Goal: Task Accomplishment & Management: Manage account settings

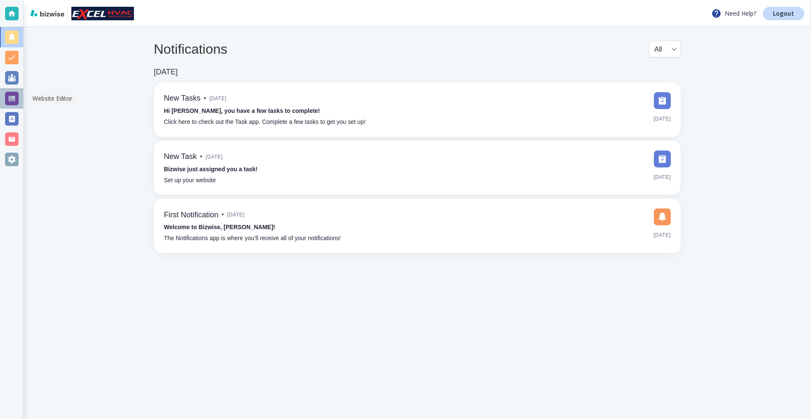
click at [13, 100] on div at bounding box center [12, 99] width 14 height 14
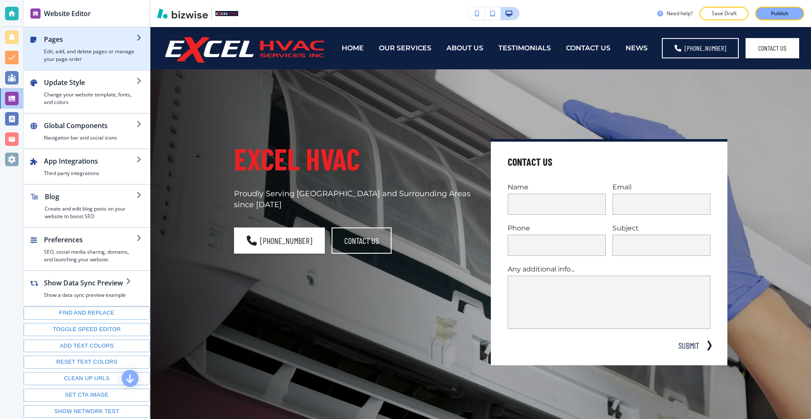
click at [98, 38] on h2 "Pages" at bounding box center [90, 39] width 93 height 10
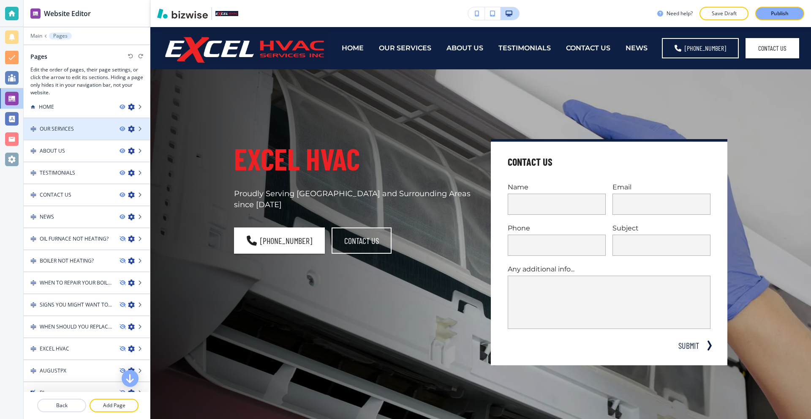
scroll to position [20, 0]
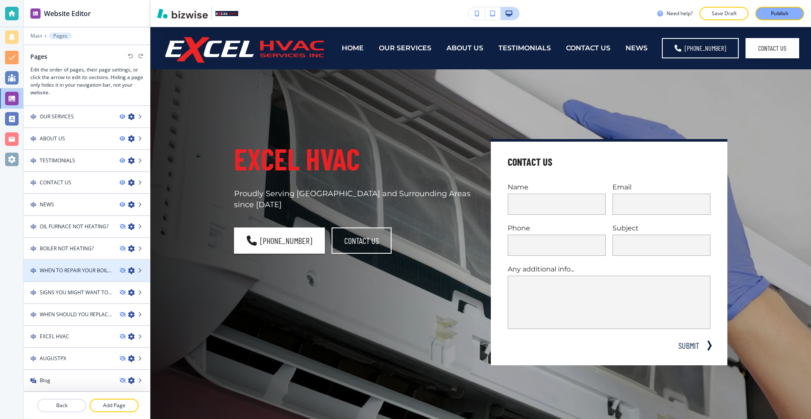
click at [74, 267] on h4 "WHEN TO REPAIR YOUR BOILER" at bounding box center [76, 271] width 73 height 8
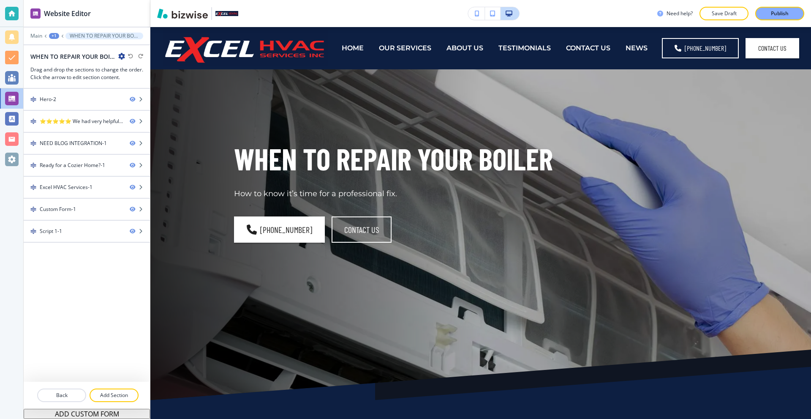
click at [74, 254] on div "Hero-2 ⭐⭐⭐⭐⭐ We had very helpful and knowledgeable technician, we had to replac…" at bounding box center [87, 235] width 126 height 293
click at [63, 395] on p "Back" at bounding box center [61, 395] width 47 height 8
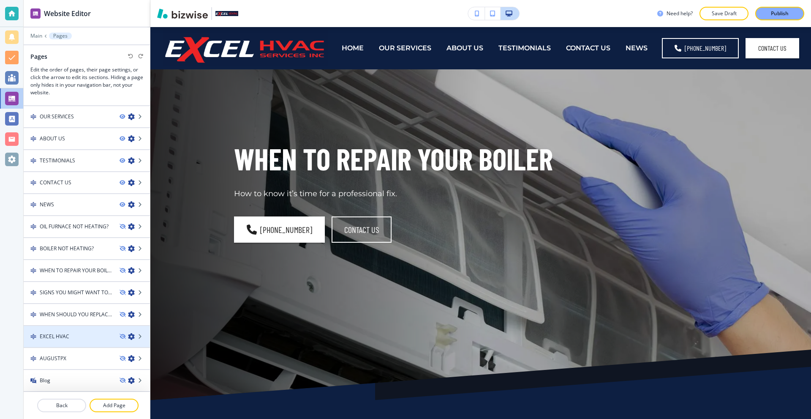
click at [77, 334] on div "EXCEL HVAC" at bounding box center [68, 337] width 89 height 8
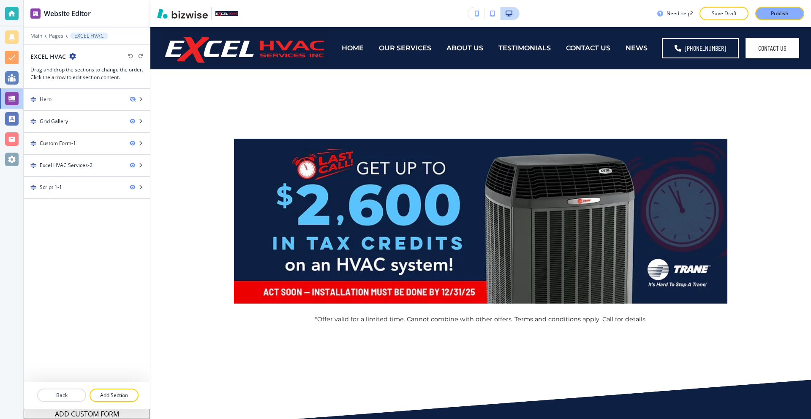
click at [71, 56] on icon "button" at bounding box center [72, 56] width 7 height 7
click at [77, 72] on p "Edit Page Settings" at bounding box center [95, 71] width 43 height 8
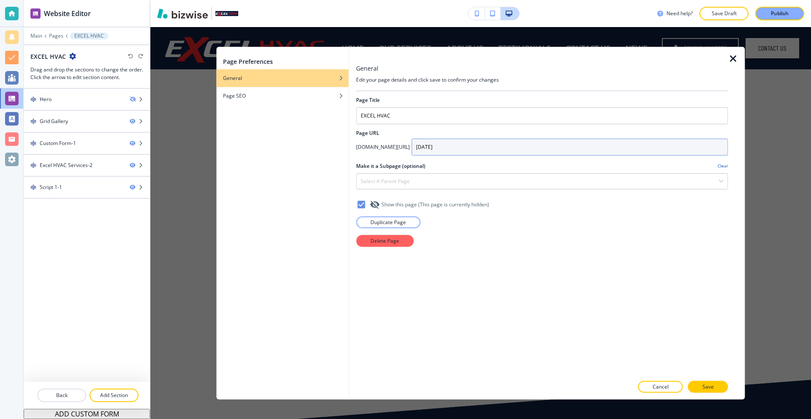
drag, startPoint x: 429, startPoint y: 148, endPoint x: 396, endPoint y: 148, distance: 33.0
click at [396, 148] on div "[DOMAIN_NAME][URL] [DATE]" at bounding box center [542, 146] width 372 height 17
type input "2025"
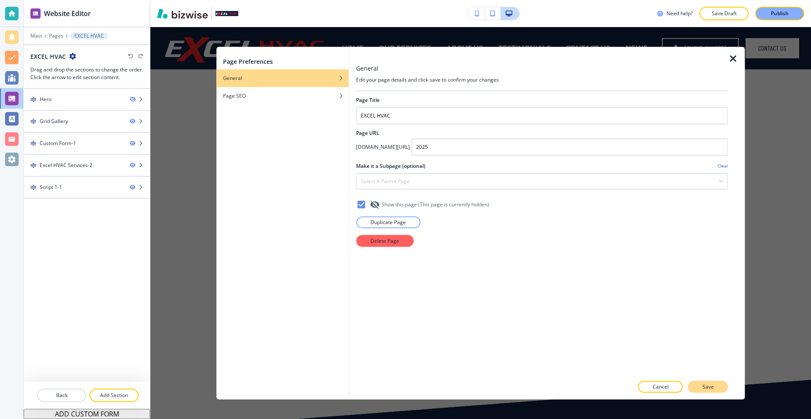
click at [703, 383] on p "Save" at bounding box center [708, 387] width 11 height 8
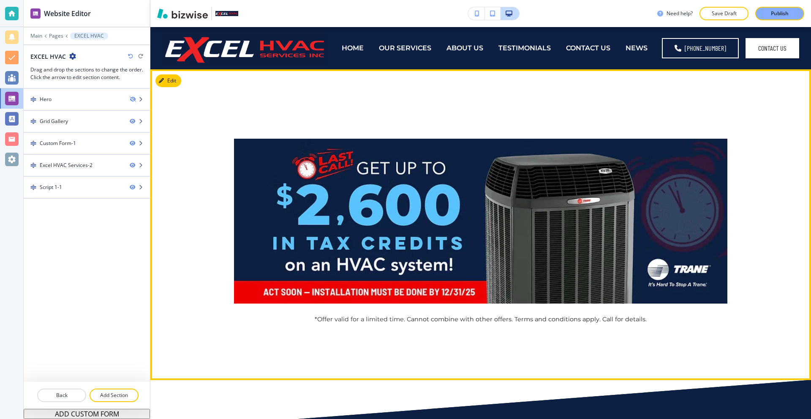
click at [167, 76] on button "Edit" at bounding box center [169, 80] width 26 height 13
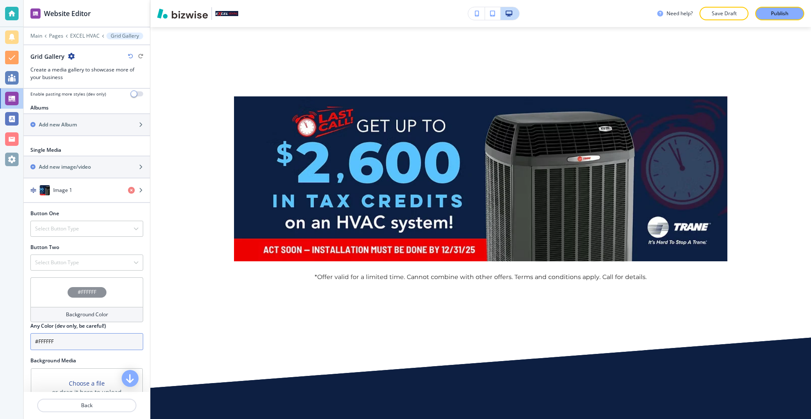
scroll to position [254, 0]
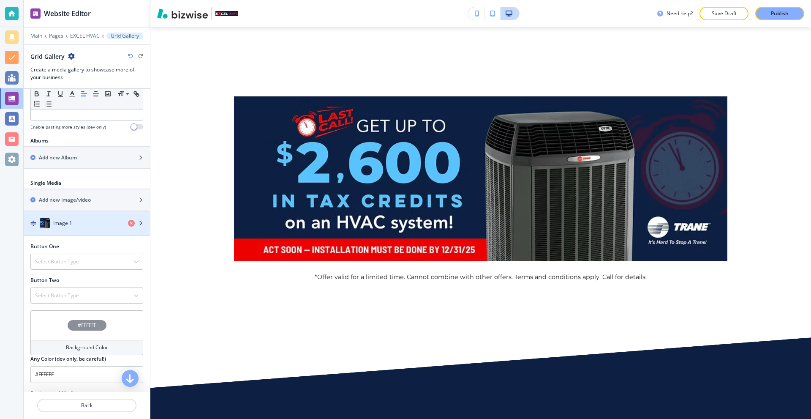
click at [87, 229] on div "button" at bounding box center [87, 231] width 126 height 7
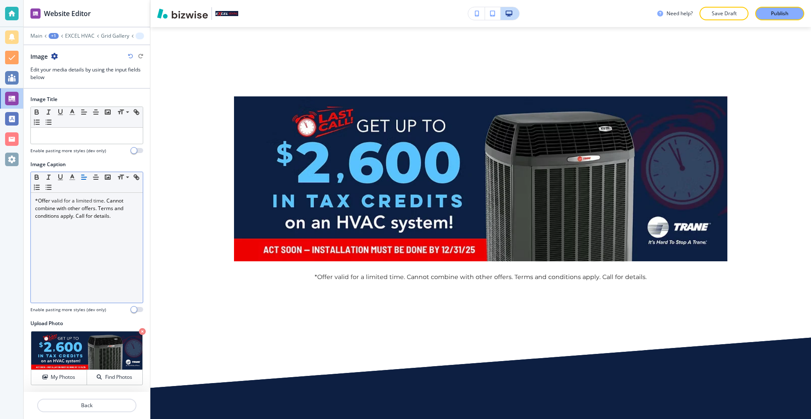
scroll to position [0, 0]
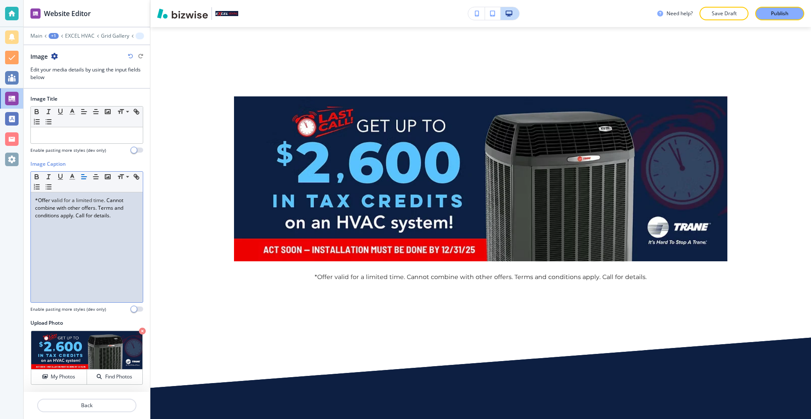
drag, startPoint x: 121, startPoint y: 220, endPoint x: 7, endPoint y: 191, distance: 117.2
click at [7, 191] on div "Website Editor Main +1 EXCEL HVAC Grid Gallery Image Image Edit your media deta…" at bounding box center [405, 209] width 811 height 419
click at [105, 229] on div "*Offer v alid for a limited time . Cannot combine with other offers. Terms and …" at bounding box center [87, 247] width 112 height 110
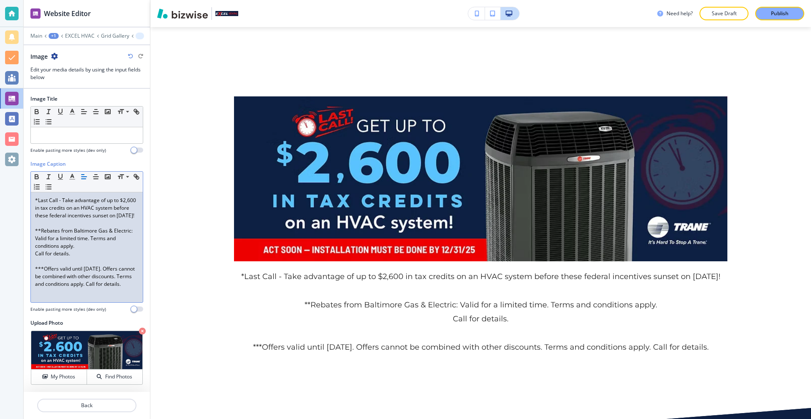
click at [56, 227] on p at bounding box center [87, 223] width 104 height 8
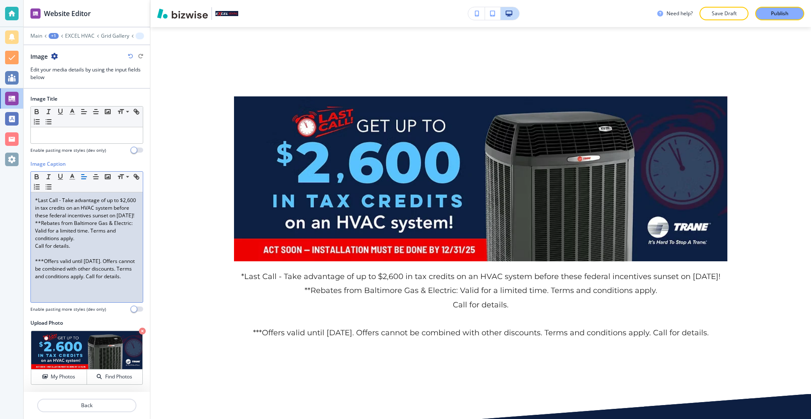
click at [48, 257] on p at bounding box center [87, 254] width 104 height 8
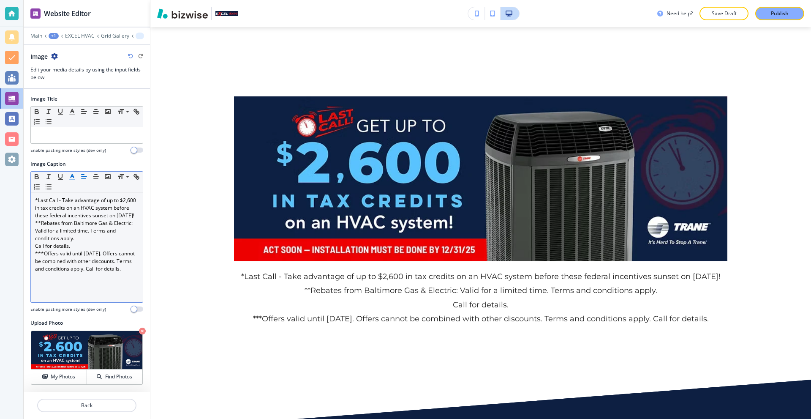
click at [73, 175] on polyline "button" at bounding box center [72, 175] width 3 height 3
click at [125, 187] on span at bounding box center [126, 188] width 19 height 10
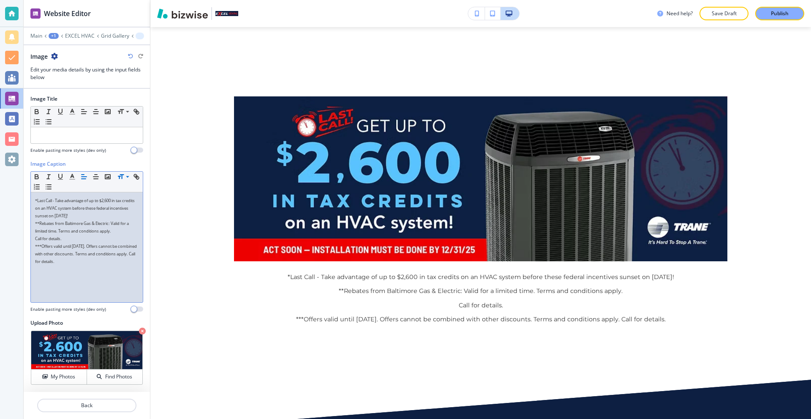
click at [115, 257] on p "***Offers valid until [DATE]. Offers cannot be combined with other discounts. T…" at bounding box center [87, 253] width 104 height 23
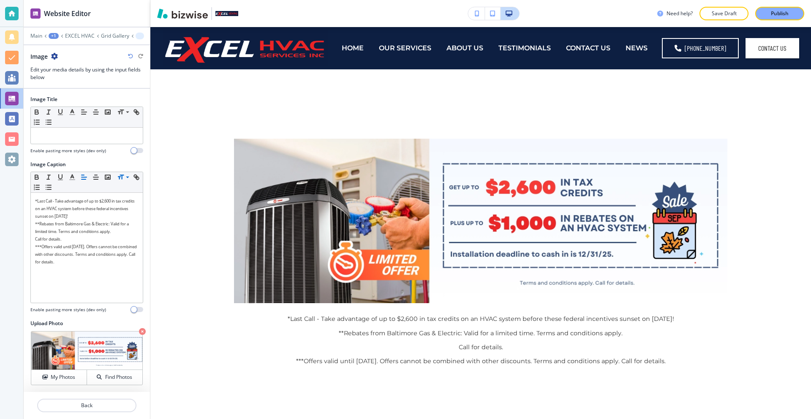
click at [475, 14] on icon "button" at bounding box center [477, 14] width 5 height 6
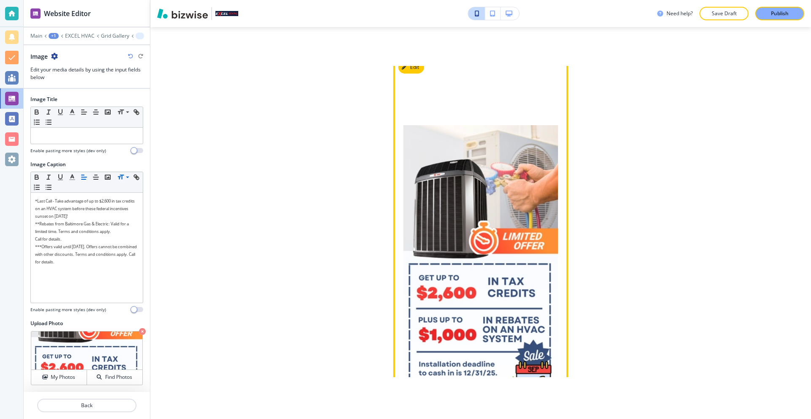
scroll to position [42, 0]
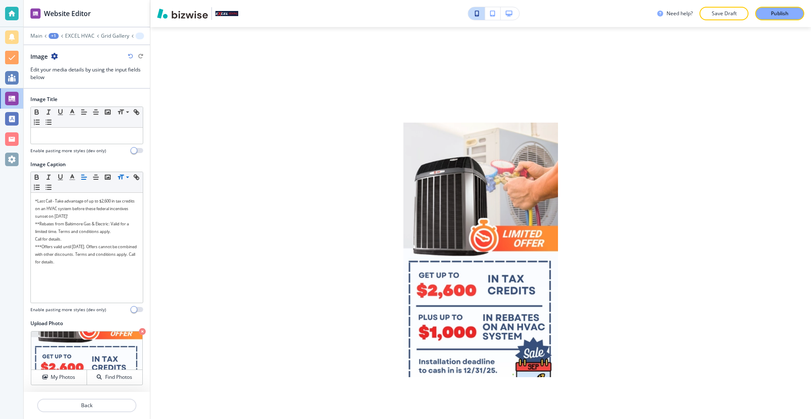
click at [505, 11] on button "button" at bounding box center [510, 13] width 19 height 13
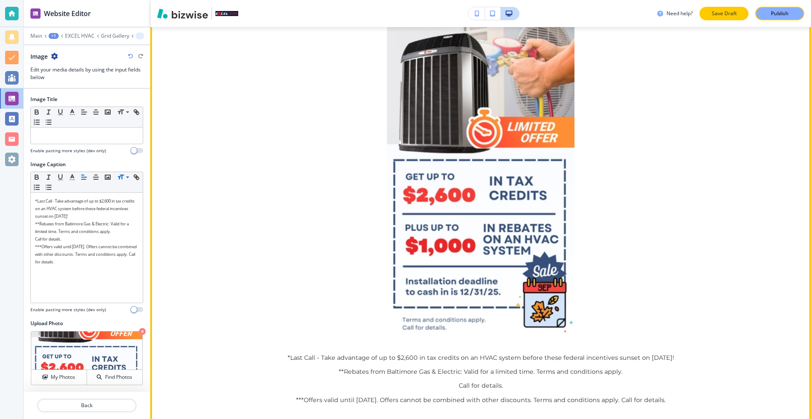
scroll to position [139, 0]
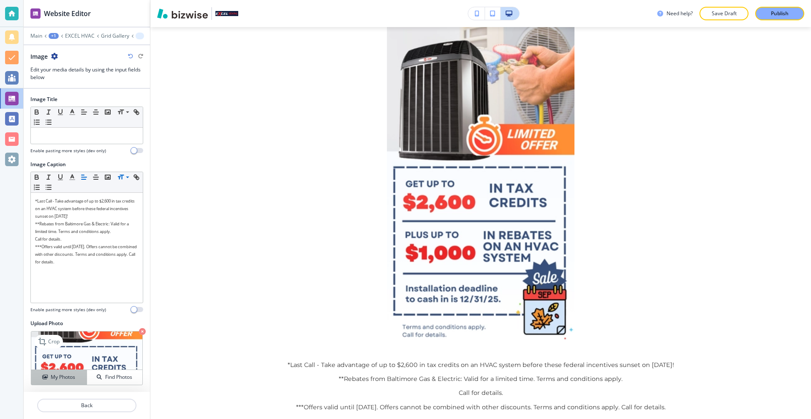
click at [65, 376] on h4 "My Photos" at bounding box center [63, 377] width 25 height 8
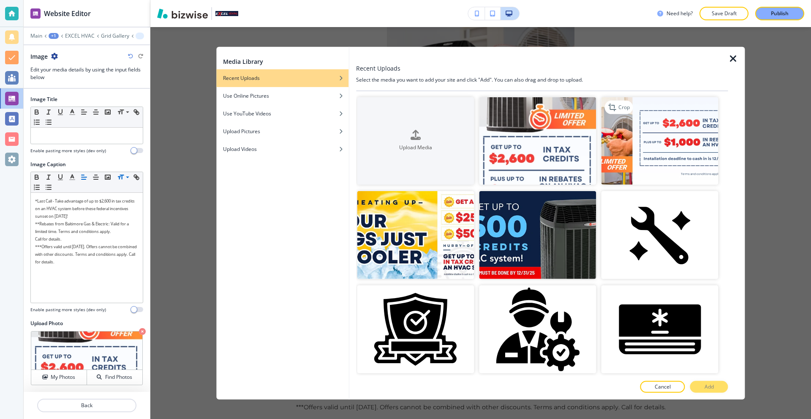
click at [631, 152] on img "button" at bounding box center [660, 141] width 117 height 88
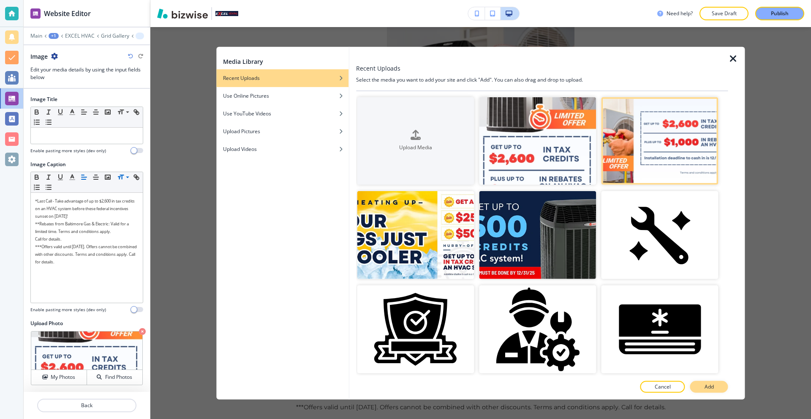
click at [697, 388] on button "Add" at bounding box center [710, 387] width 38 height 12
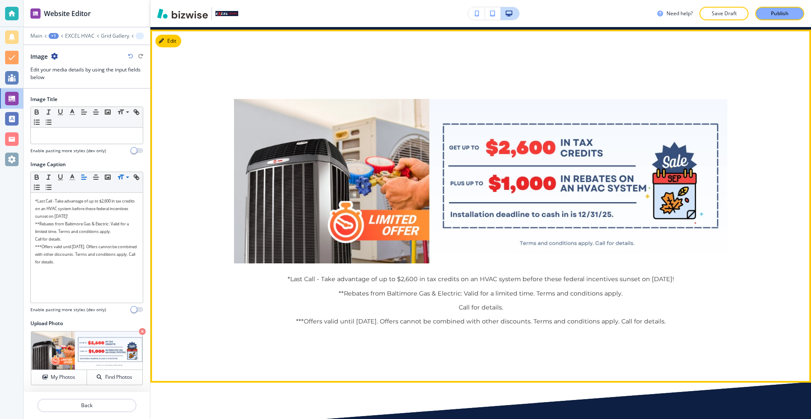
scroll to position [0, 0]
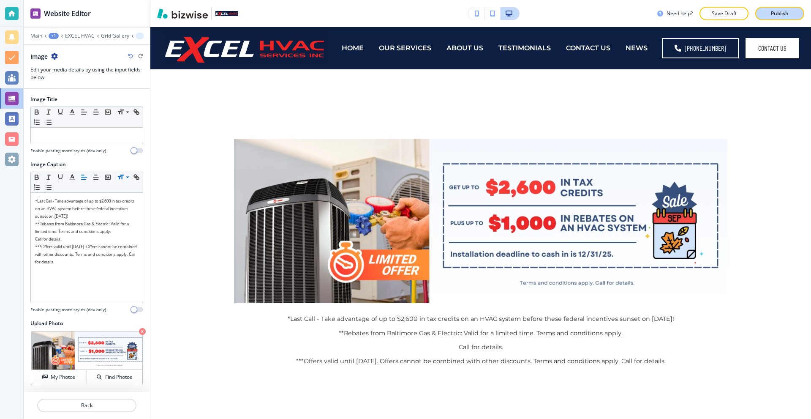
click at [765, 14] on button "Publish" at bounding box center [780, 14] width 49 height 14
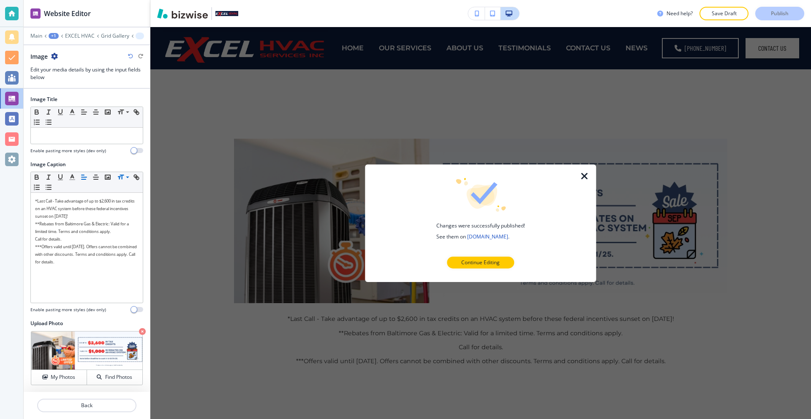
click at [584, 177] on icon "button" at bounding box center [585, 176] width 10 height 10
